Goal: Find specific page/section: Find specific page/section

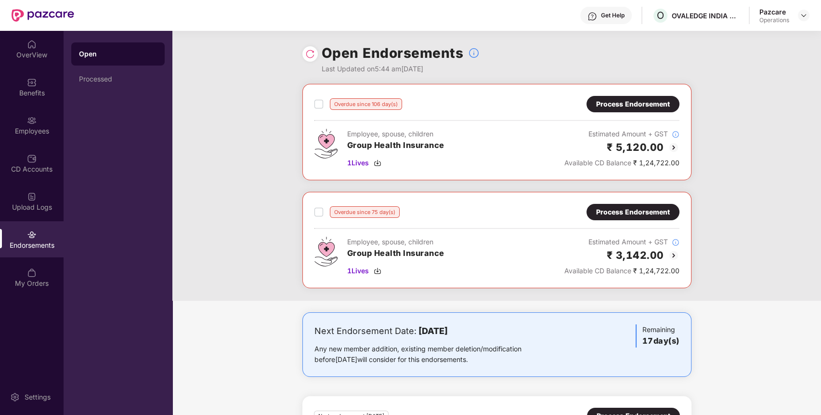
scroll to position [87, 0]
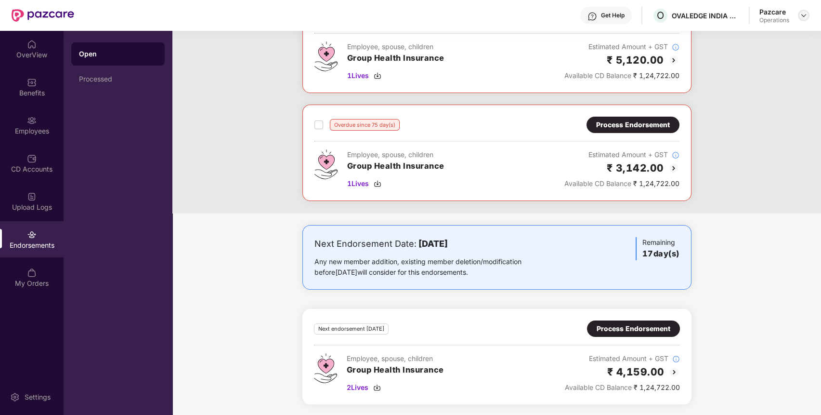
click at [803, 15] on img at bounding box center [804, 16] width 8 height 8
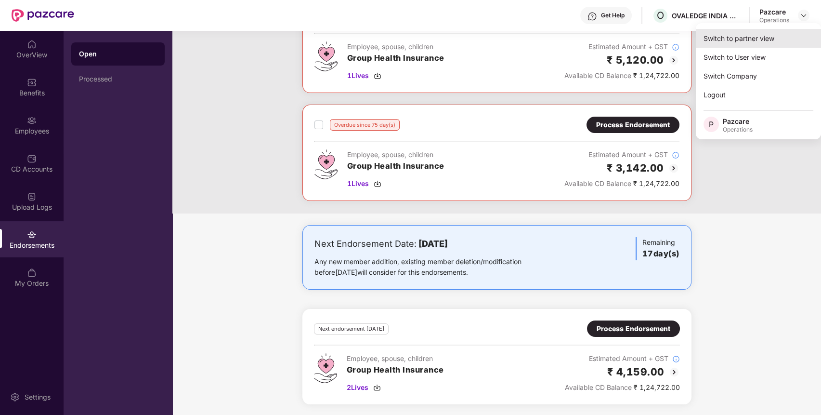
click at [772, 39] on div "Switch to partner view" at bounding box center [758, 38] width 125 height 19
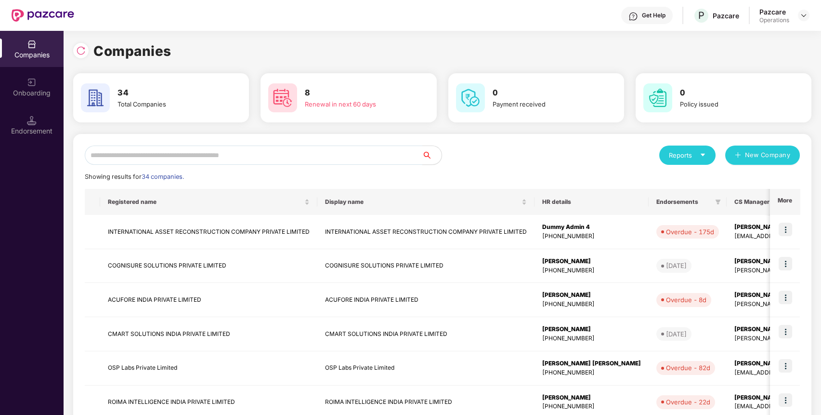
click at [322, 154] on input "text" at bounding box center [254, 154] width 338 height 19
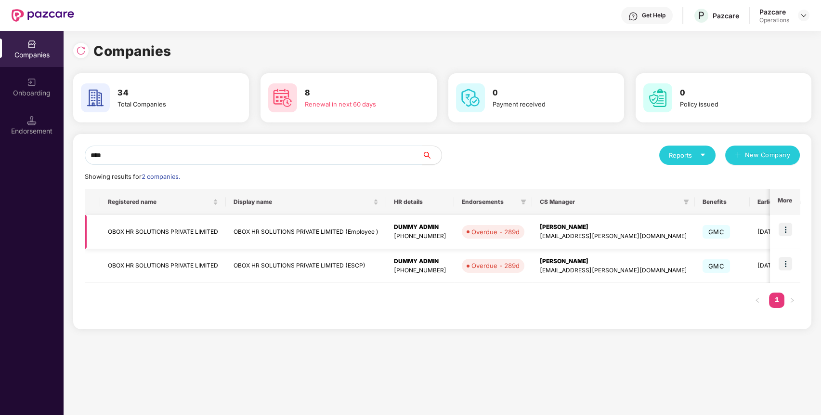
type input "****"
click at [173, 230] on td "OBOX HR SOLUTIONS PRIVATE LIMITED" at bounding box center [163, 232] width 126 height 34
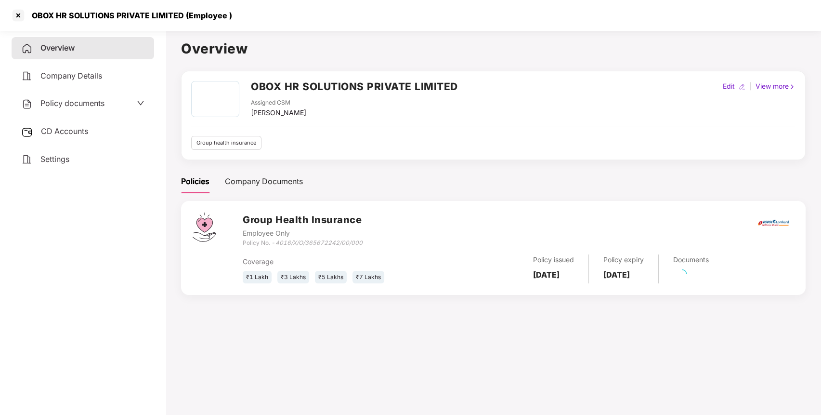
click at [76, 133] on span "CD Accounts" at bounding box center [64, 131] width 47 height 10
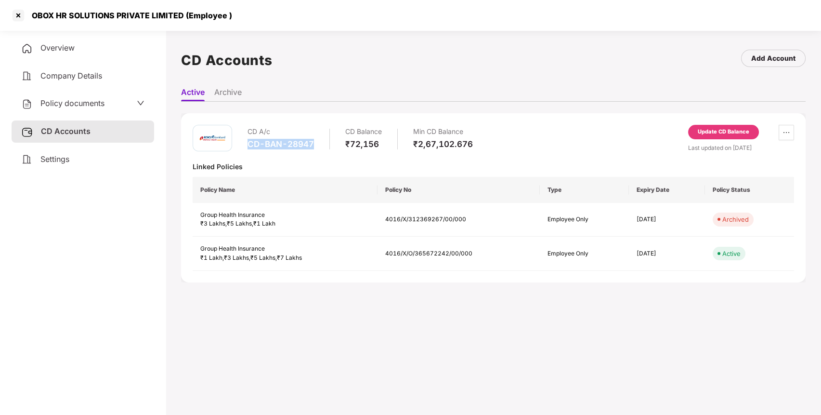
drag, startPoint x: 316, startPoint y: 145, endPoint x: 249, endPoint y: 144, distance: 66.5
click at [249, 144] on div "CD A/c CD-BAN-28947 CD Balance ₹72,156 Min CD Balance ₹2,67,102.676" at bounding box center [360, 138] width 225 height 27
copy div "CD-BAN-28947"
click at [20, 15] on div at bounding box center [18, 15] width 15 height 15
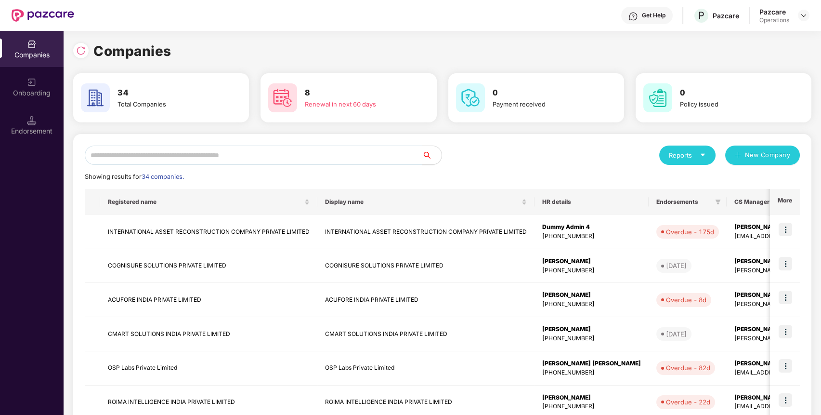
click at [190, 151] on input "text" at bounding box center [254, 154] width 338 height 19
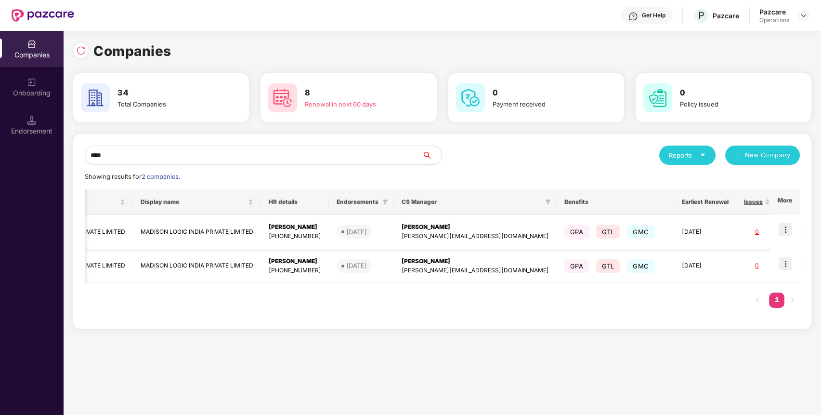
scroll to position [0, 0]
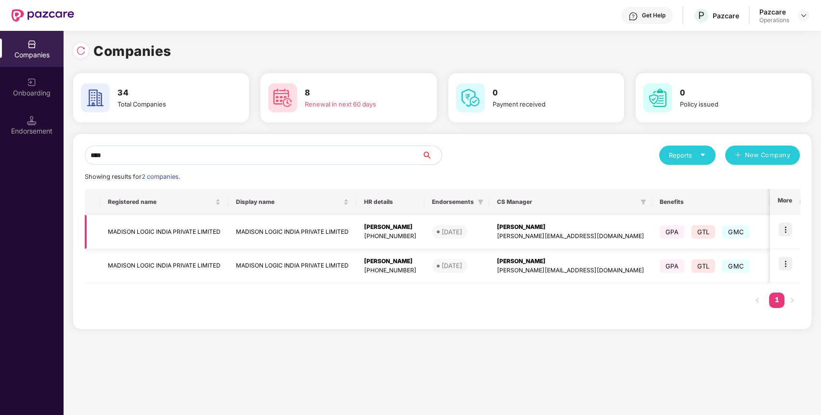
type input "****"
click at [786, 232] on img at bounding box center [785, 229] width 13 height 13
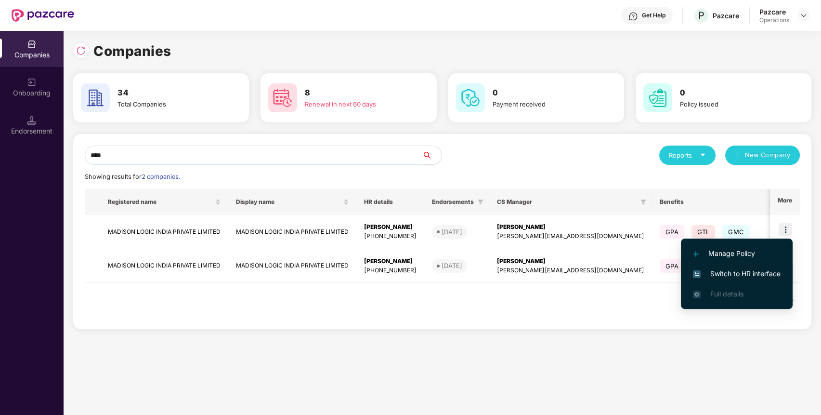
click at [749, 274] on span "Switch to HR interface" at bounding box center [737, 273] width 88 height 11
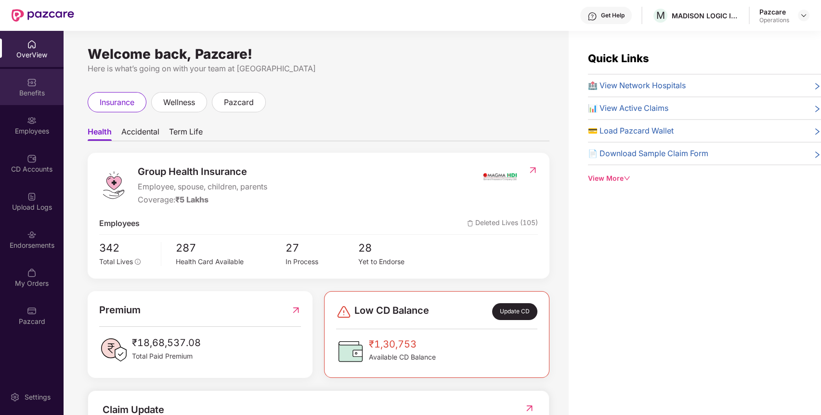
click at [38, 94] on div "Benefits" at bounding box center [32, 93] width 64 height 10
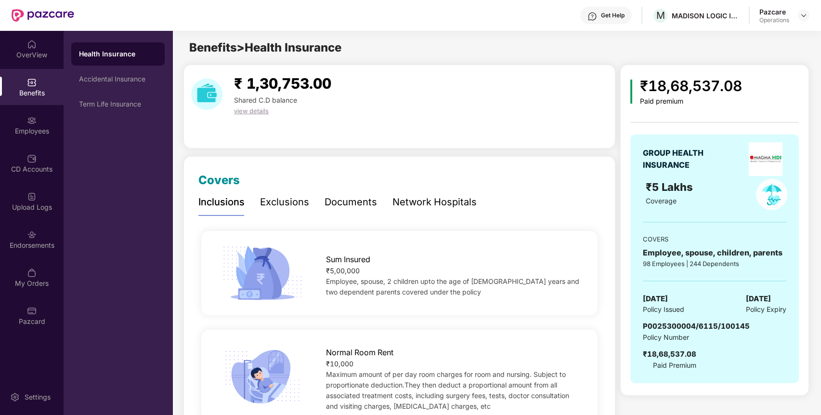
click at [704, 324] on span "P0025300004/6115/100145" at bounding box center [696, 325] width 107 height 9
copy span "P0025300004/6115/100145"
click at [704, 324] on span "P0025300004/6115/100145" at bounding box center [696, 325] width 107 height 9
